Goal: Transaction & Acquisition: Book appointment/travel/reservation

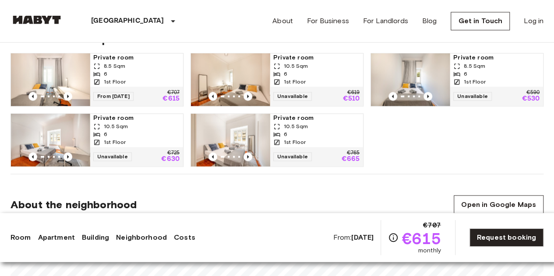
scroll to position [627, 0]
click at [124, 153] on span "Unavailable" at bounding box center [112, 156] width 39 height 9
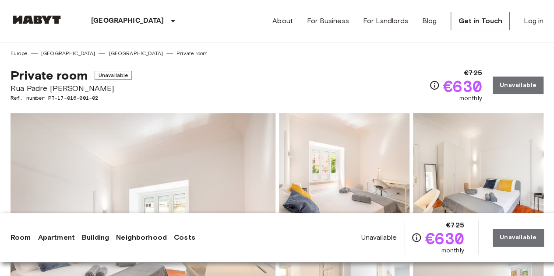
click at [522, 79] on div "€725 €630 monthly Unavailable" at bounding box center [486, 85] width 114 height 35
click at [109, 53] on link "[GEOGRAPHIC_DATA]" at bounding box center [136, 54] width 54 height 8
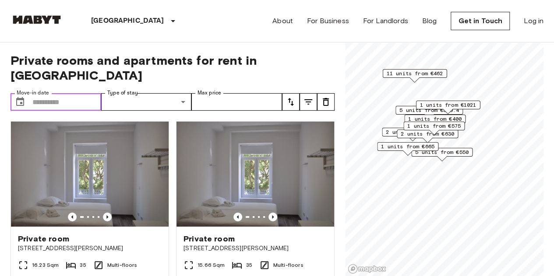
click at [65, 93] on input "Move-in date" at bounding box center [66, 102] width 69 height 18
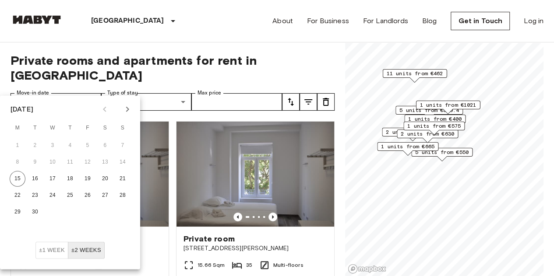
click at [127, 111] on icon "Next month" at bounding box center [127, 109] width 3 height 5
click at [99, 161] on button "11" at bounding box center [105, 163] width 16 height 16
type input "**********"
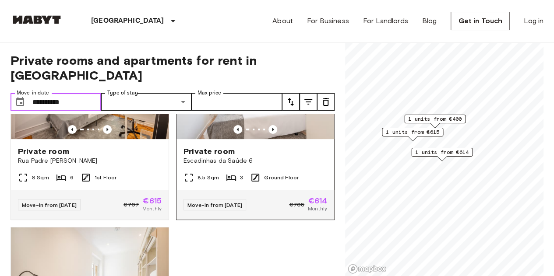
scroll to position [44, 0]
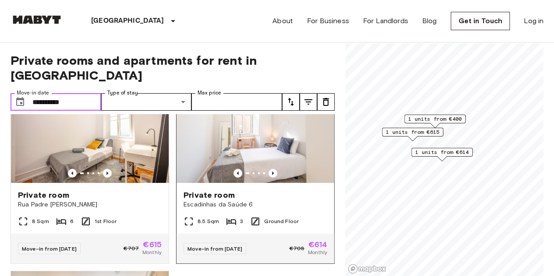
click at [298, 169] on div at bounding box center [256, 173] width 158 height 9
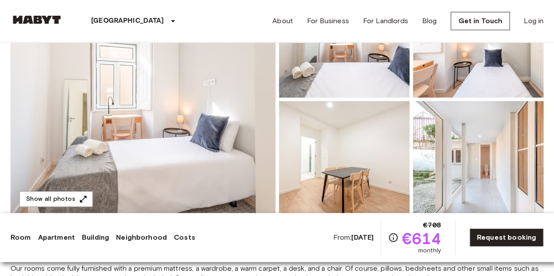
scroll to position [144, 0]
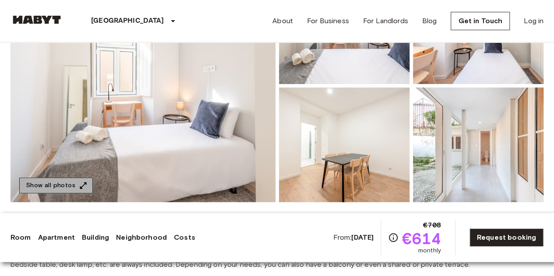
click at [83, 182] on icon "button" at bounding box center [83, 185] width 9 height 9
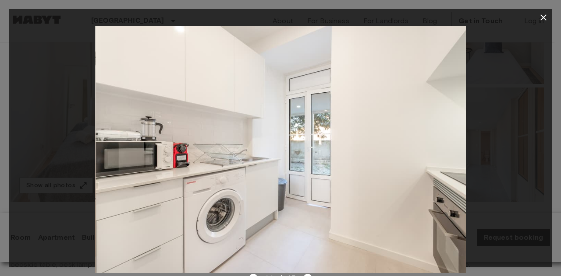
click at [497, 167] on div at bounding box center [280, 149] width 543 height 247
click at [542, 23] on button "button" at bounding box center [544, 18] width 18 height 18
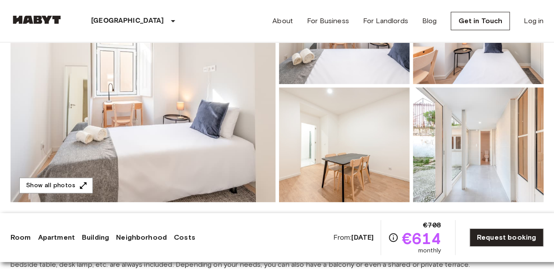
click at [60, 21] on img at bounding box center [37, 19] width 53 height 9
